Goal: Task Accomplishment & Management: Use online tool/utility

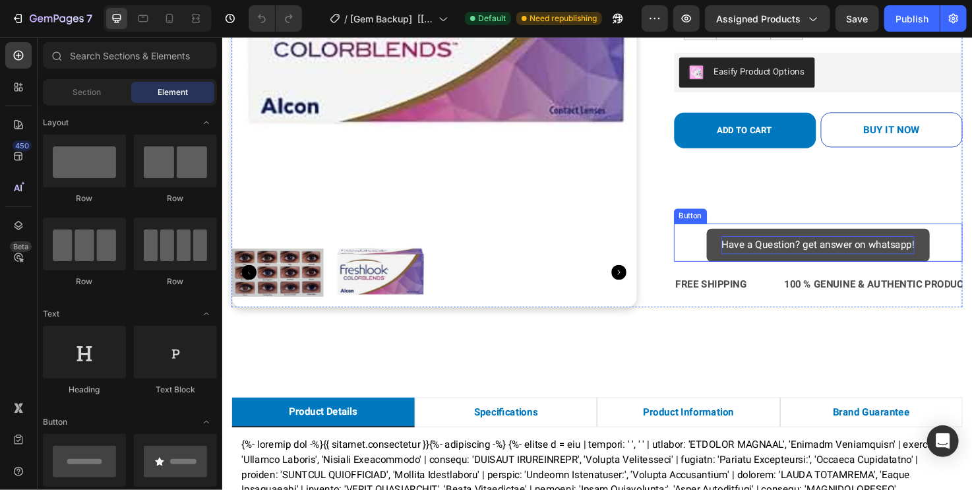
click at [800, 247] on p "Have a Question? get answer on whatsapp!" at bounding box center [850, 256] width 204 height 19
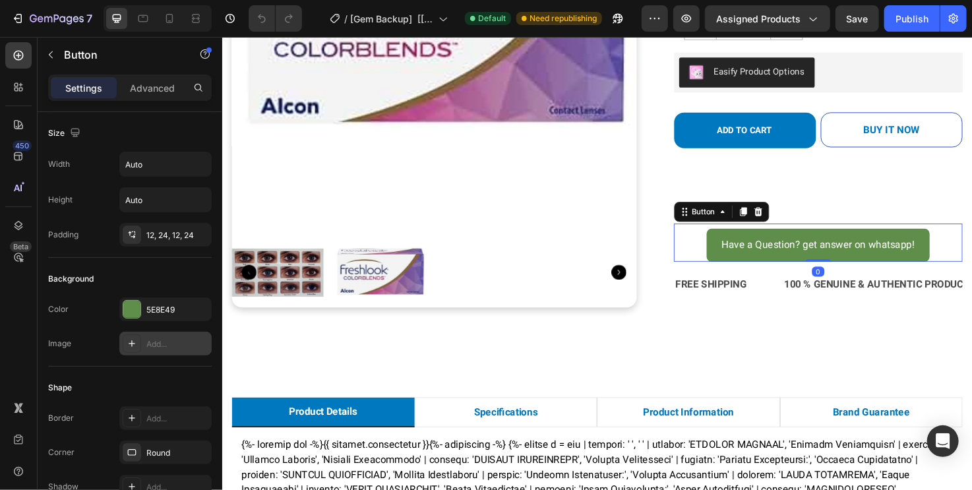
scroll to position [596, 0]
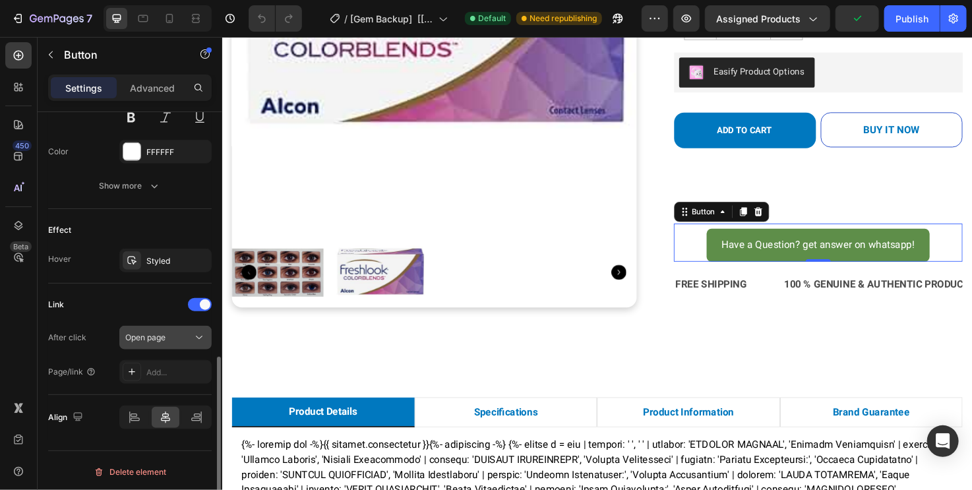
click at [160, 347] on button "Open page" at bounding box center [165, 338] width 92 height 24
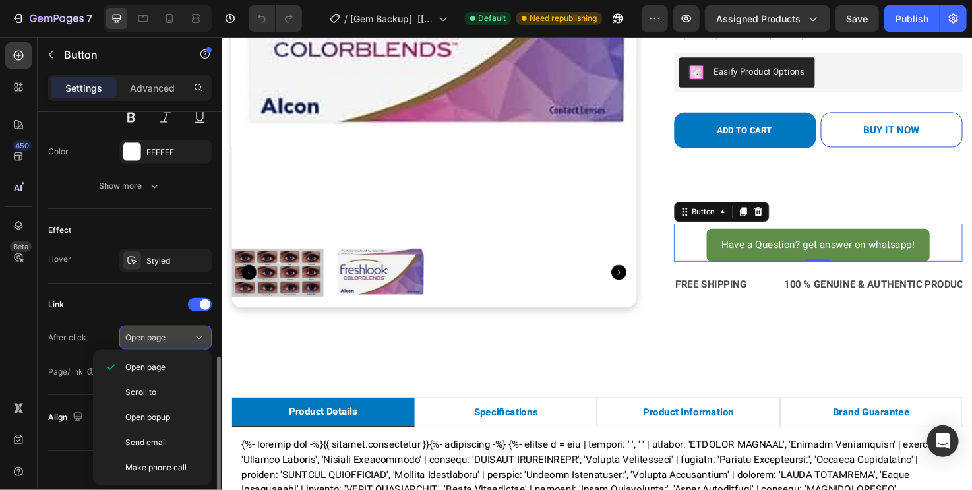
click at [160, 347] on button "Open page" at bounding box center [165, 338] width 92 height 24
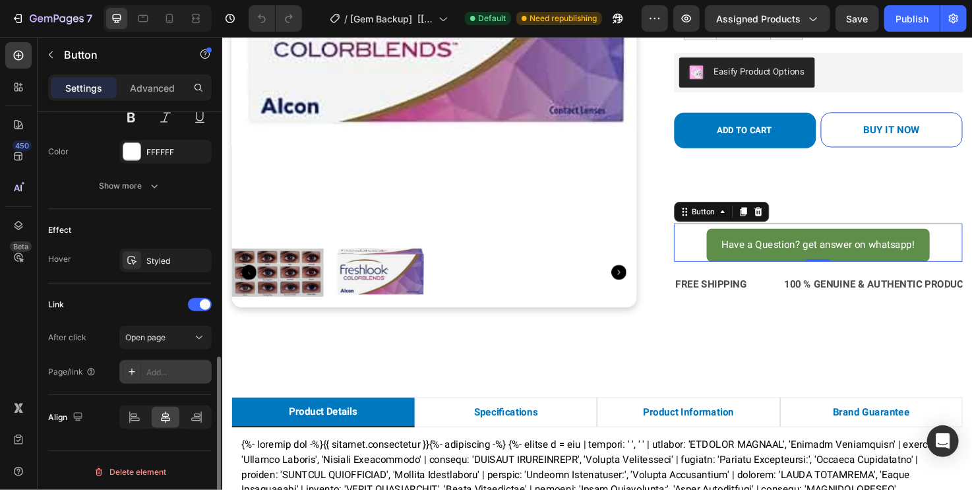
click at [158, 371] on div "Add..." at bounding box center [177, 373] width 62 height 12
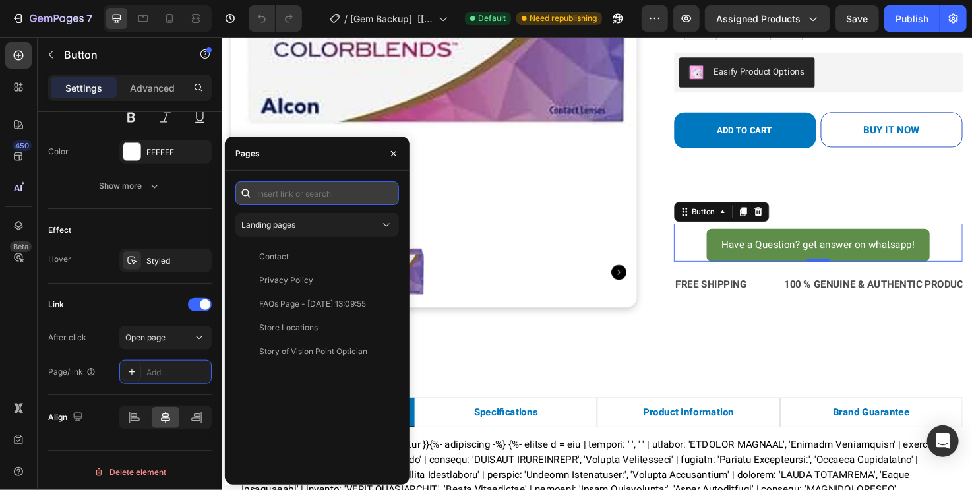
click at [313, 200] on input "text" at bounding box center [317, 193] width 164 height 24
paste input "[URL][DOMAIN_NAME]"
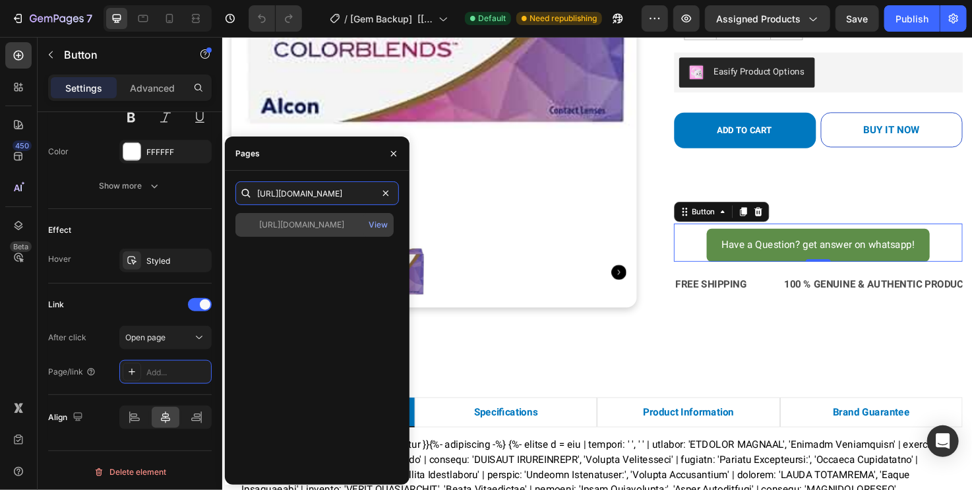
type input "[URL][DOMAIN_NAME]"
click at [314, 226] on div "[URL][DOMAIN_NAME]" at bounding box center [301, 225] width 85 height 12
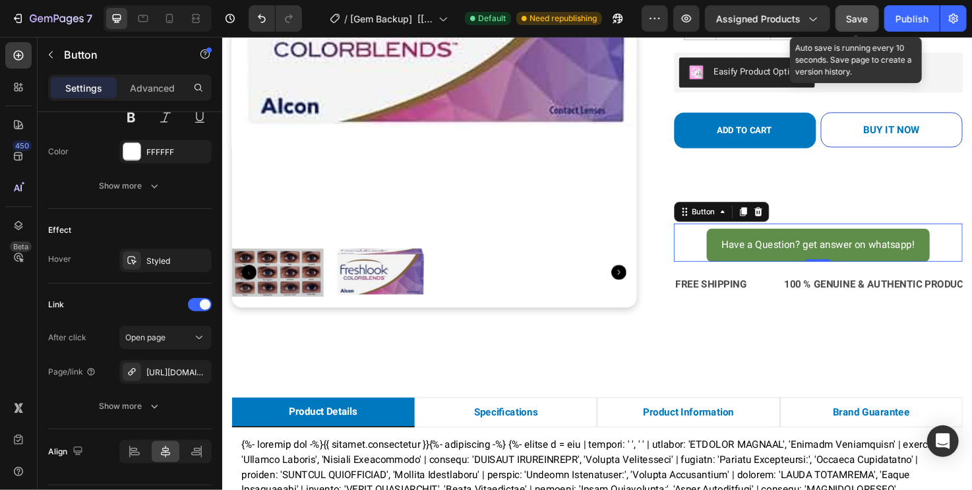
click at [842, 18] on button "Save" at bounding box center [857, 18] width 44 height 26
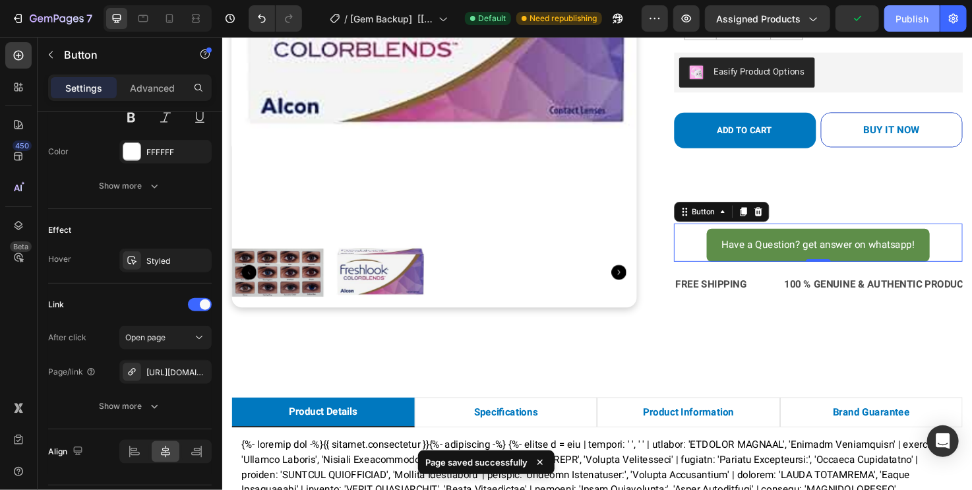
click at [922, 13] on div "Publish" at bounding box center [911, 19] width 33 height 14
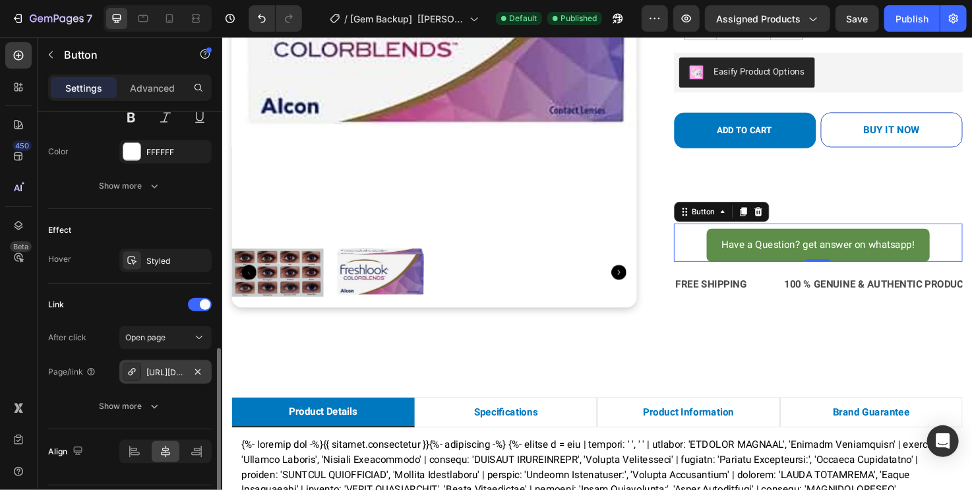
click at [168, 370] on div "[URL][DOMAIN_NAME]" at bounding box center [165, 373] width 38 height 12
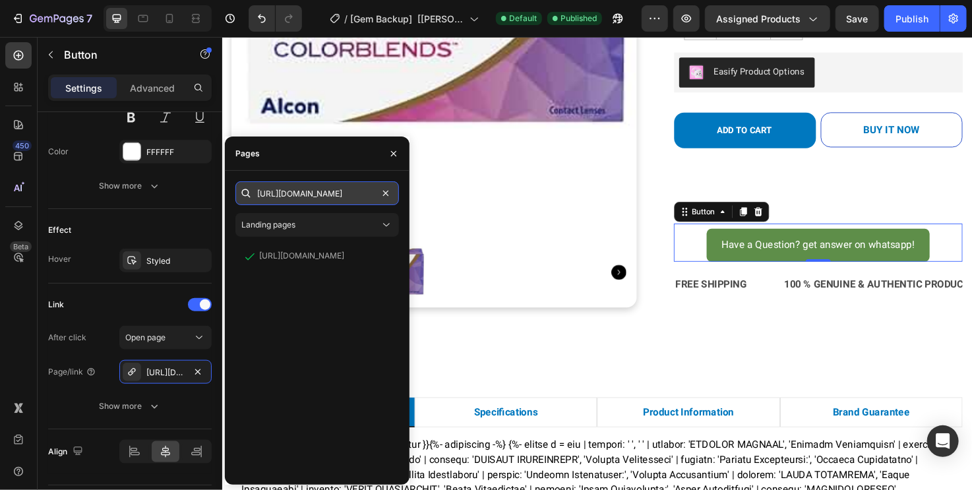
click at [369, 202] on input "[URL][DOMAIN_NAME]" at bounding box center [317, 193] width 164 height 24
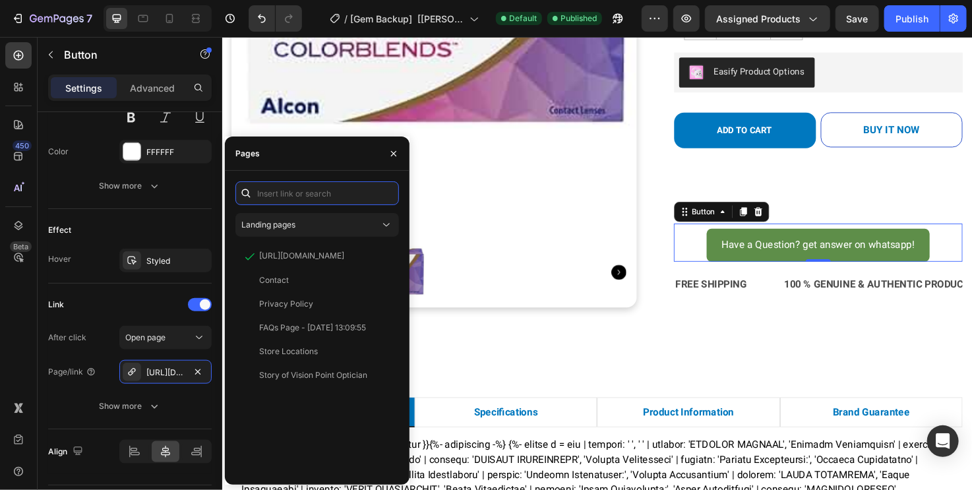
paste input "<a href="https://[DOMAIN_NAME]/917567546450?text=I%20would%20like%20to%20know%2…"
type input "<a href="https://[DOMAIN_NAME]/917567546450?text=I%20would%20like%20to%20know%2…"
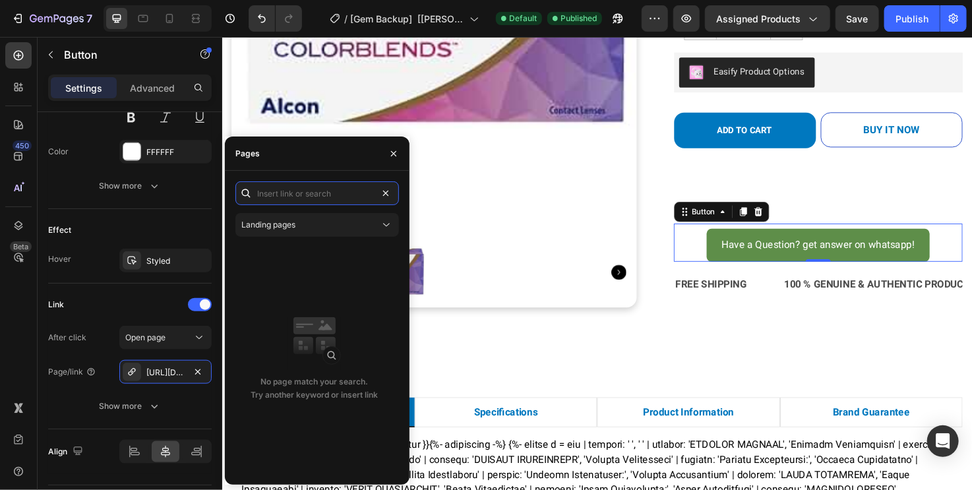
scroll to position [0, 0]
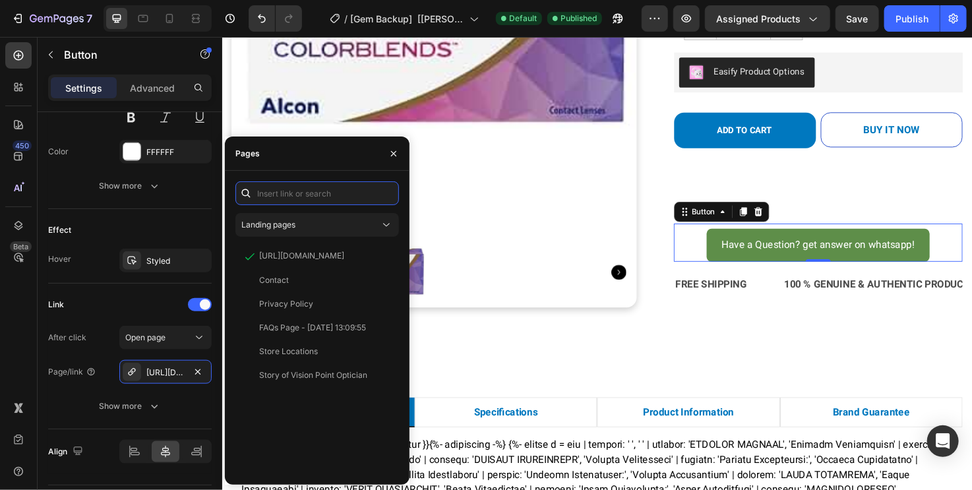
paste input "https://[DOMAIN_NAME]/917567546450?text=I%20would%20like%20to%20know%20more%20a…"
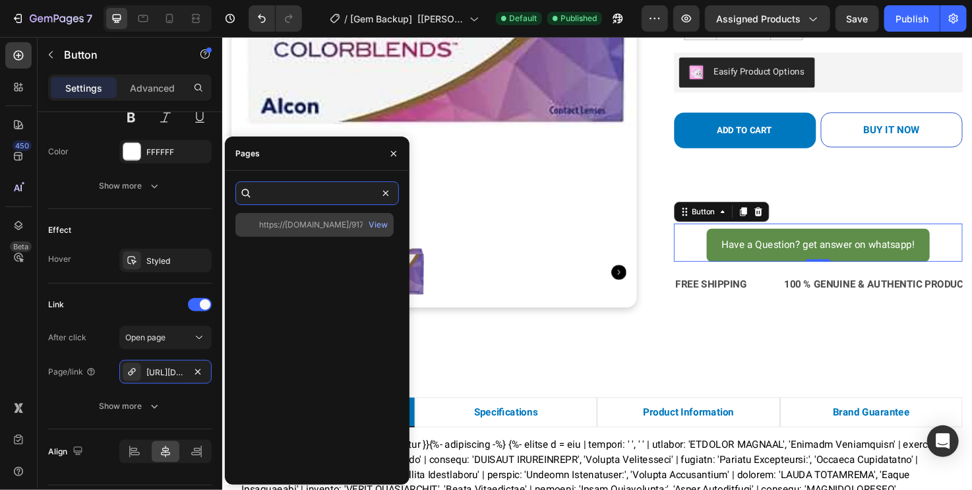
type input "https://[DOMAIN_NAME]/917567546450?text=I%20would%20like%20to%20know%20more%20a…"
click at [303, 224] on div "https://[DOMAIN_NAME]/917567546450?text=I%20would%20like%20to%20know%20more%20a…" at bounding box center [322, 225] width 127 height 12
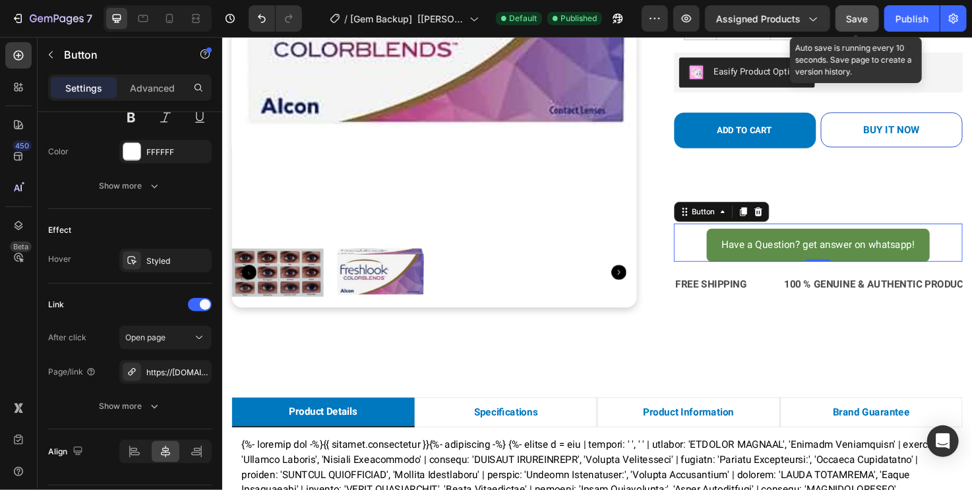
click at [860, 20] on span "Save" at bounding box center [858, 18] width 22 height 11
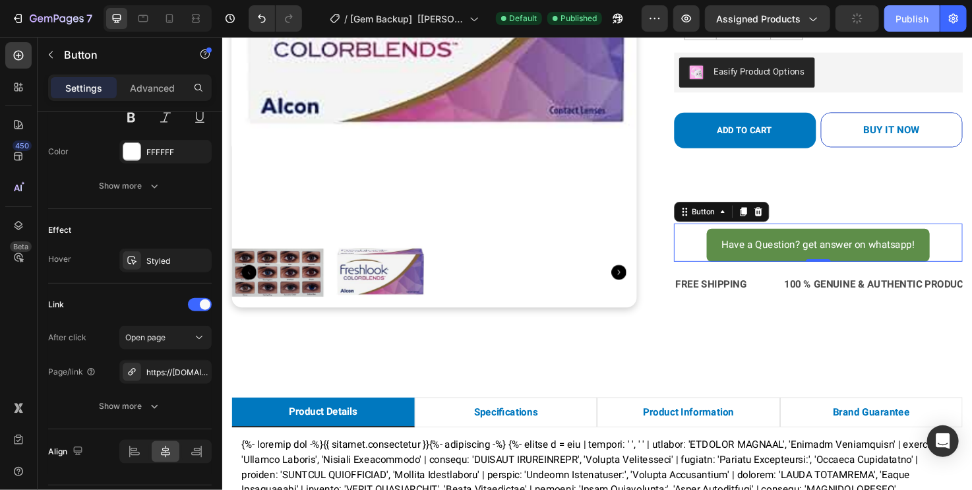
click at [913, 20] on div "Publish" at bounding box center [911, 19] width 33 height 14
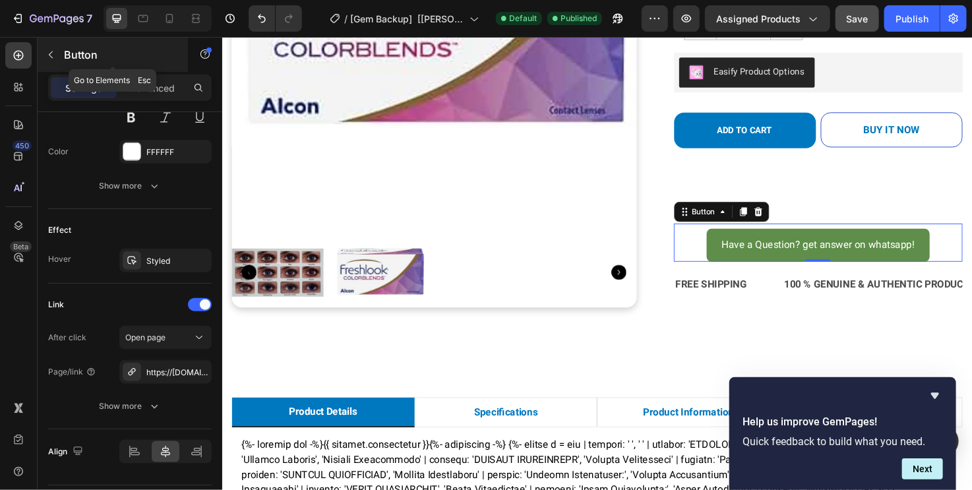
click at [55, 57] on icon "button" at bounding box center [50, 54] width 11 height 11
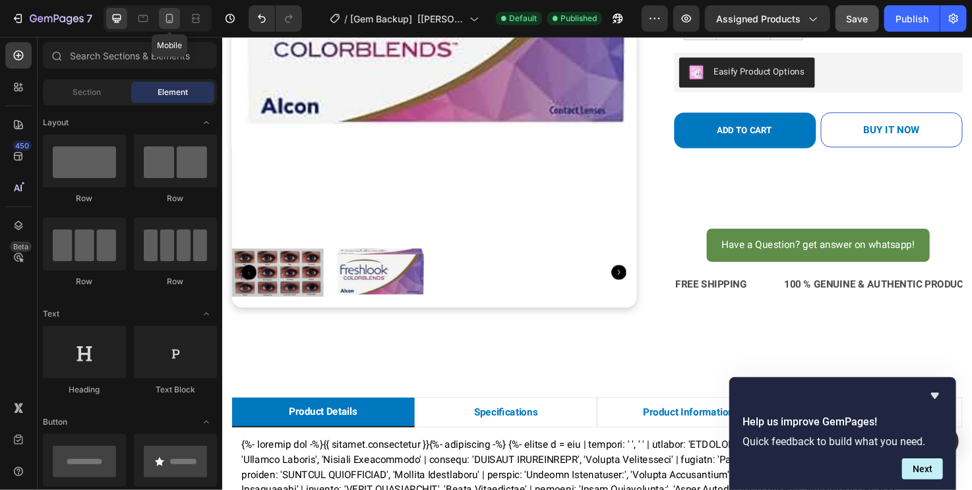
click at [177, 22] on div at bounding box center [169, 18] width 21 height 21
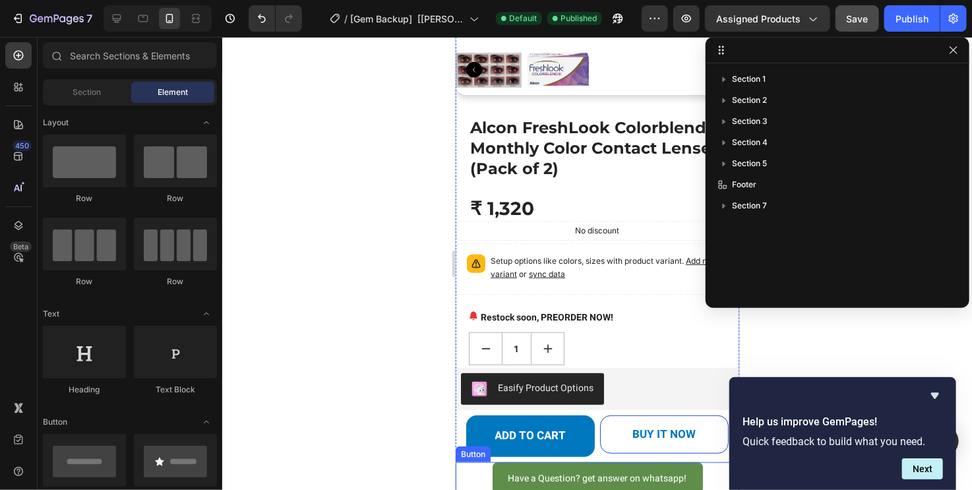
click at [711, 462] on div "Have a Question? get answer on whatsapp! Button" at bounding box center [597, 478] width 284 height 32
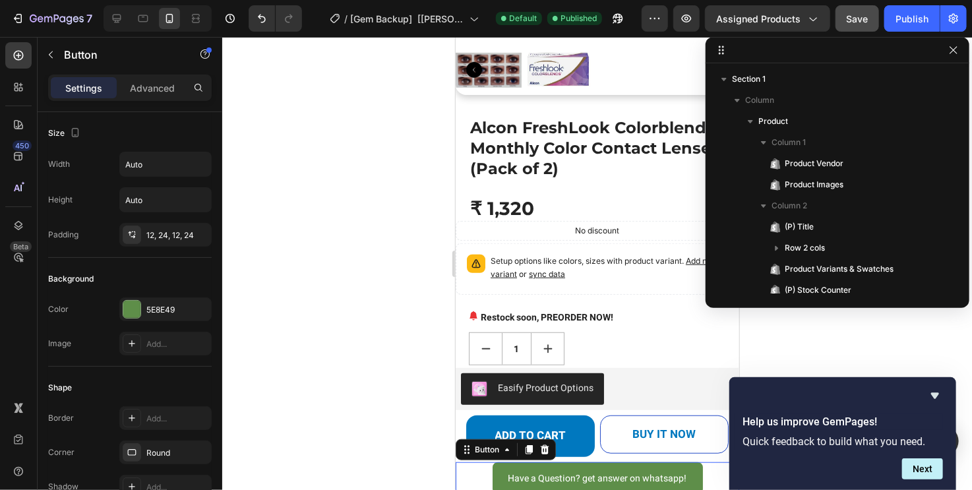
scroll to position [247, 0]
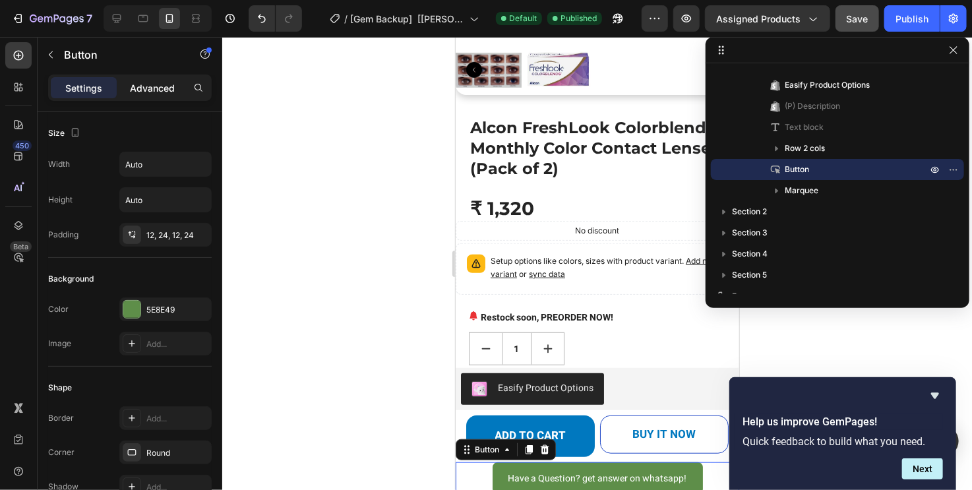
click at [150, 98] on div "Advanced" at bounding box center [152, 87] width 66 height 21
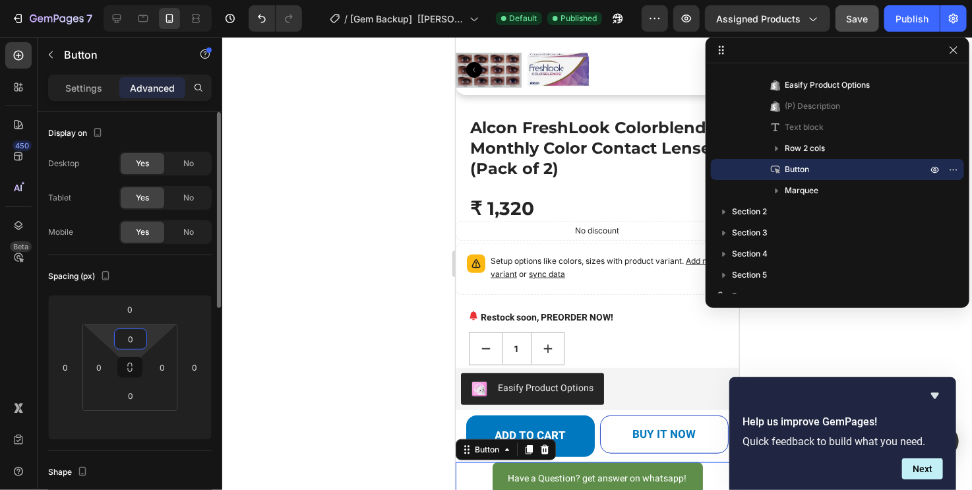
click at [131, 335] on input "0" at bounding box center [130, 339] width 26 height 20
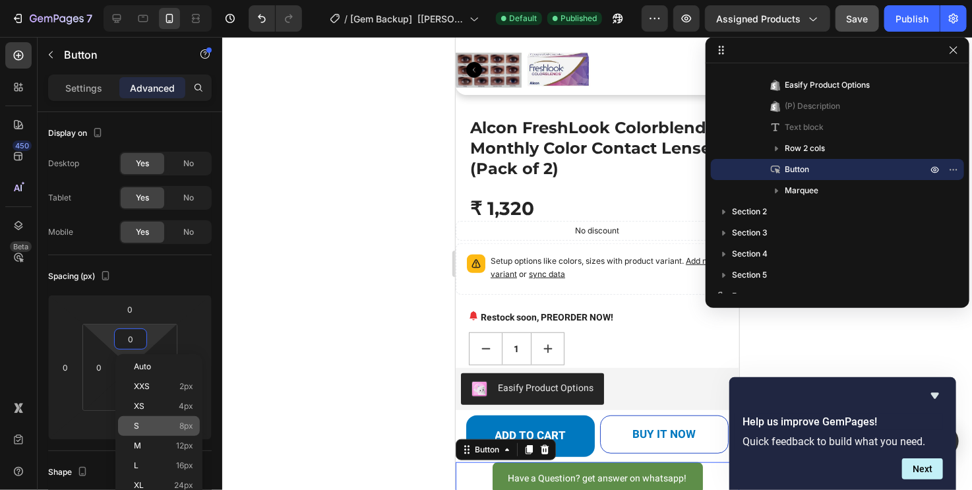
click at [142, 423] on p "S 8px" at bounding box center [163, 425] width 59 height 9
type input "8"
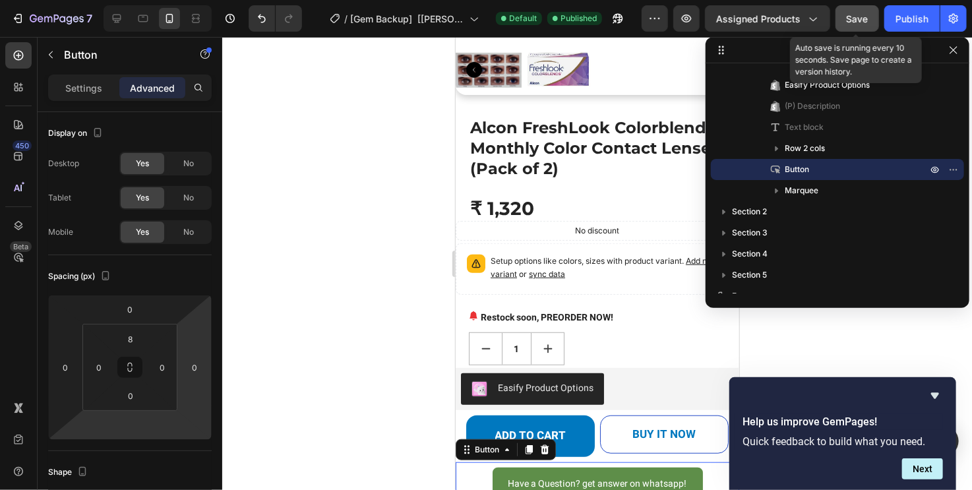
click at [853, 18] on span "Save" at bounding box center [858, 18] width 22 height 11
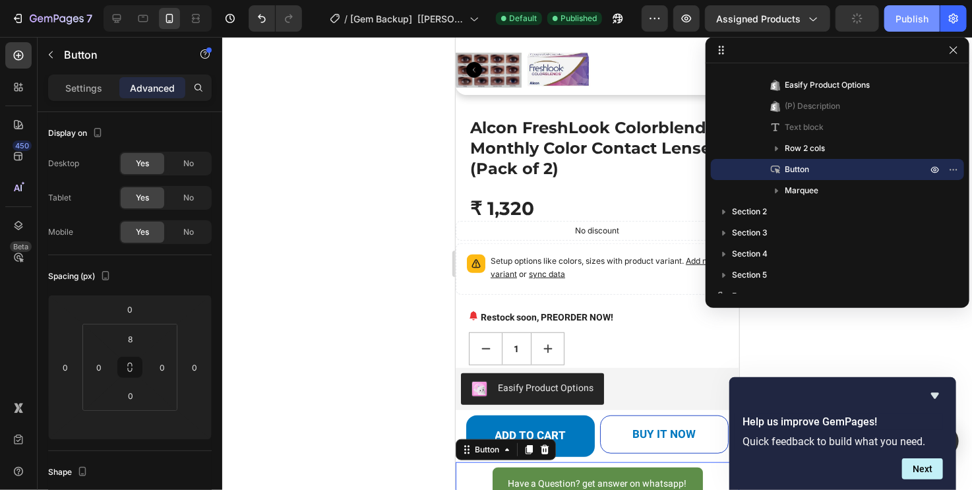
click at [894, 24] on button "Publish" at bounding box center [911, 18] width 55 height 26
